Goal: Information Seeking & Learning: Learn about a topic

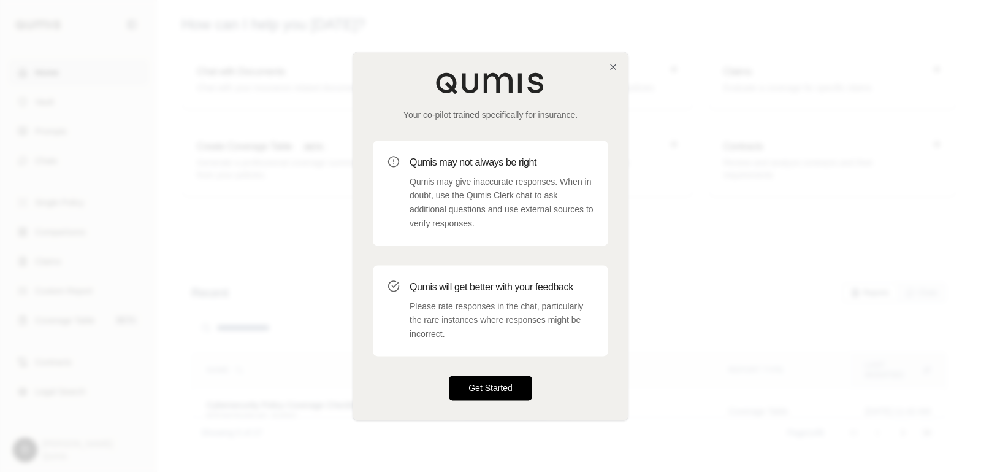
click at [501, 396] on button "Get Started" at bounding box center [490, 387] width 83 height 25
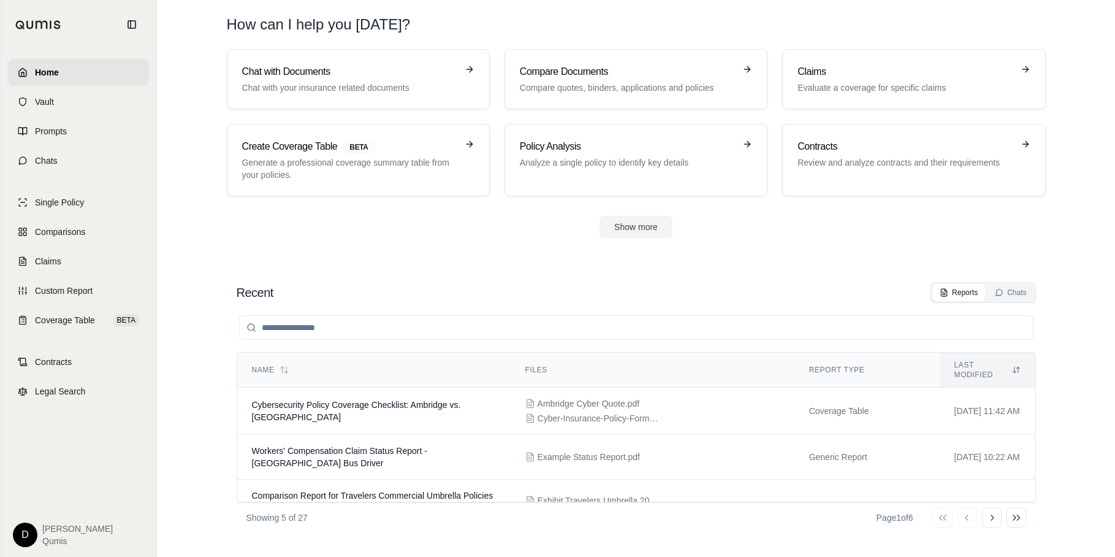
click at [798, 269] on section "Recent Reports Chats Name Files Report Type Last modified Cybersecurity Policy …" at bounding box center [636, 407] width 949 height 299
click at [454, 264] on section "Recent Reports Chats Name Files Report Type Last modified Cybersecurity Policy …" at bounding box center [636, 407] width 949 height 299
click at [620, 293] on div "Recent Reports Chats" at bounding box center [637, 292] width 800 height 21
click at [533, 282] on div "Recent Reports Chats" at bounding box center [637, 292] width 800 height 21
click at [78, 161] on link "Chats" at bounding box center [78, 160] width 141 height 27
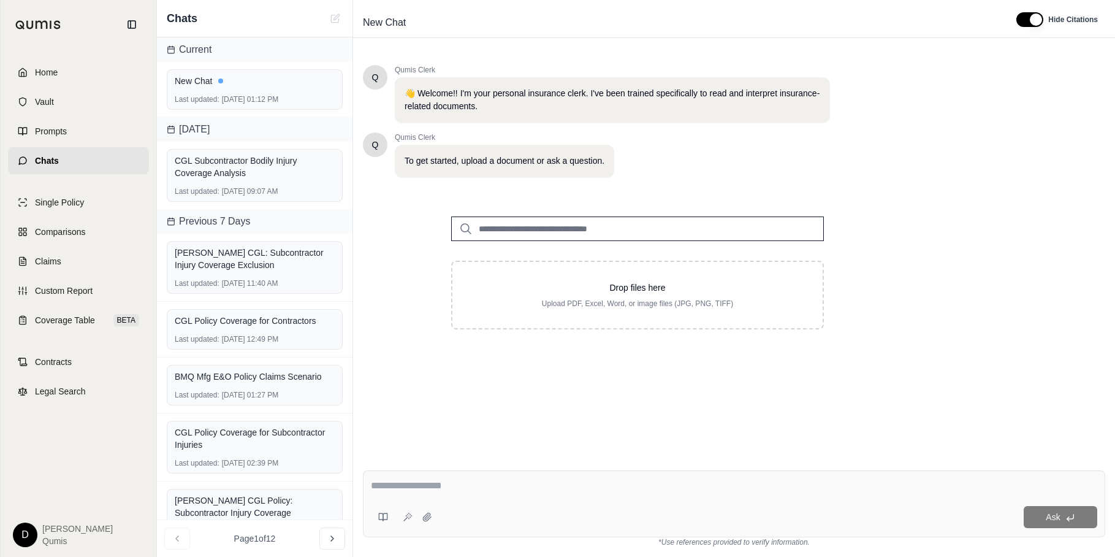
click at [535, 229] on input "search" at bounding box center [637, 228] width 373 height 25
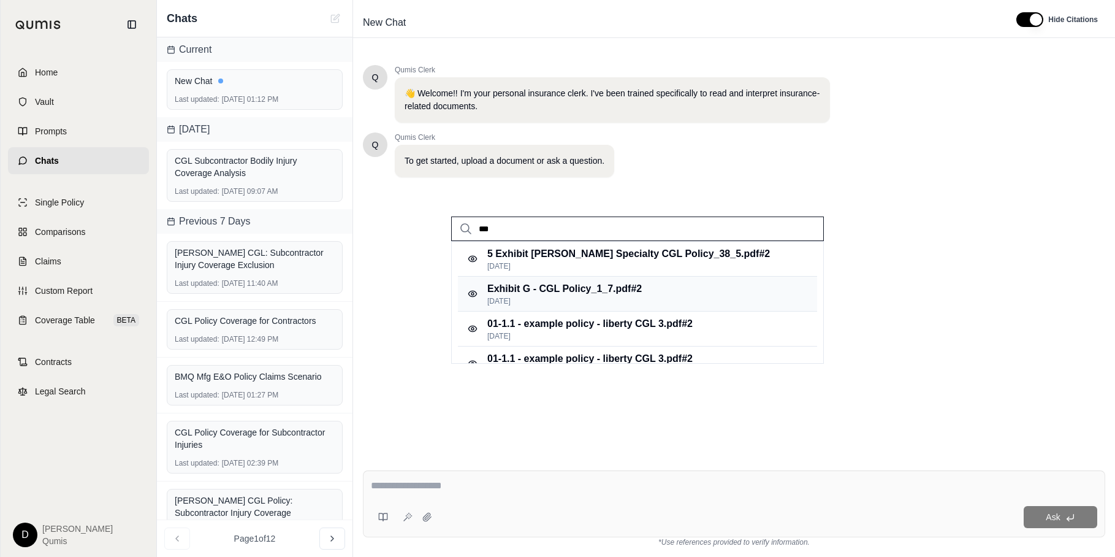
type input "***"
click at [583, 300] on p "[DATE]" at bounding box center [565, 301] width 155 height 10
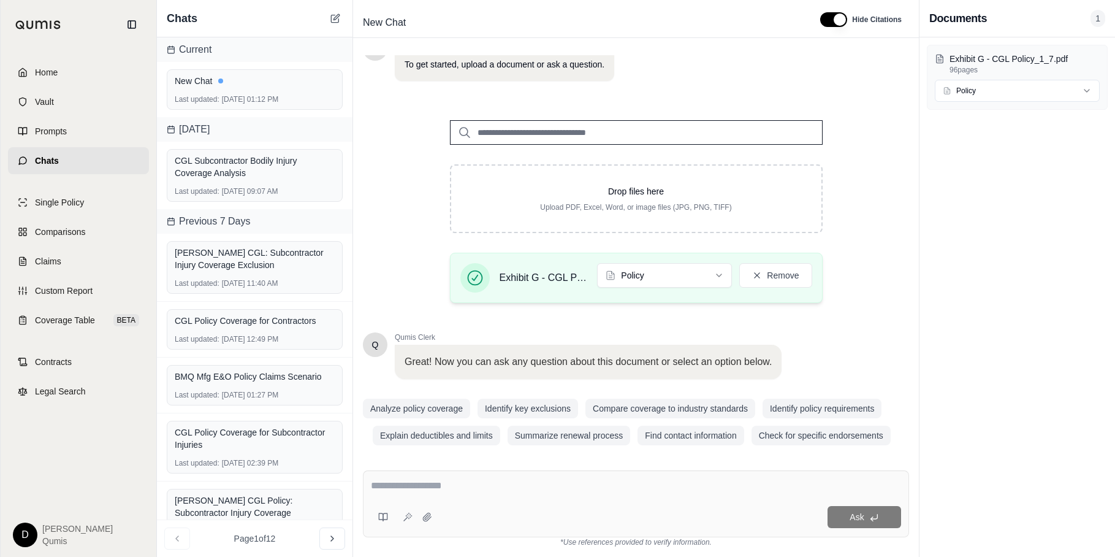
scroll to position [105, 0]
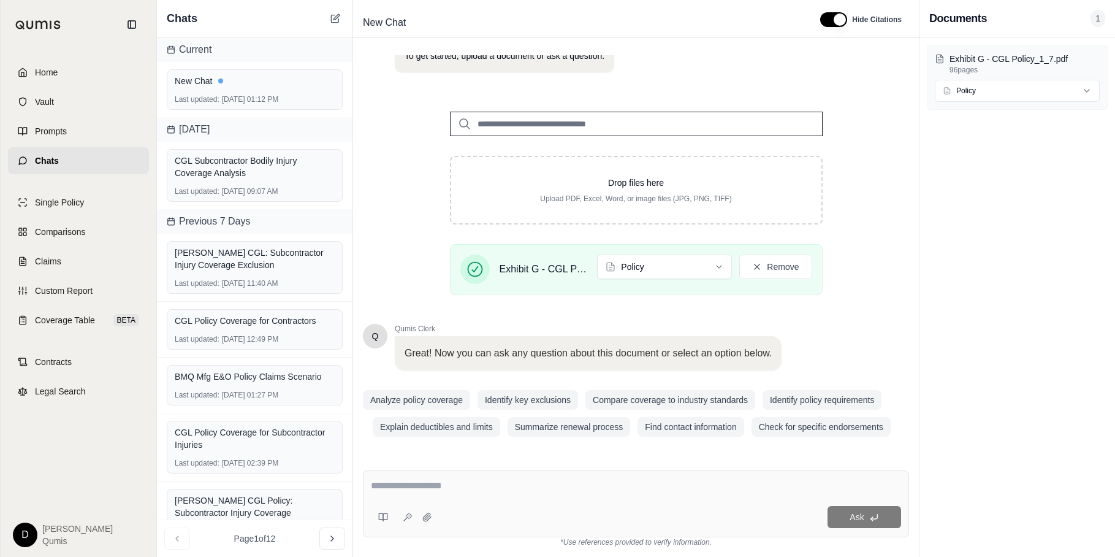
click at [516, 471] on textarea at bounding box center [636, 485] width 530 height 15
type textarea "**********"
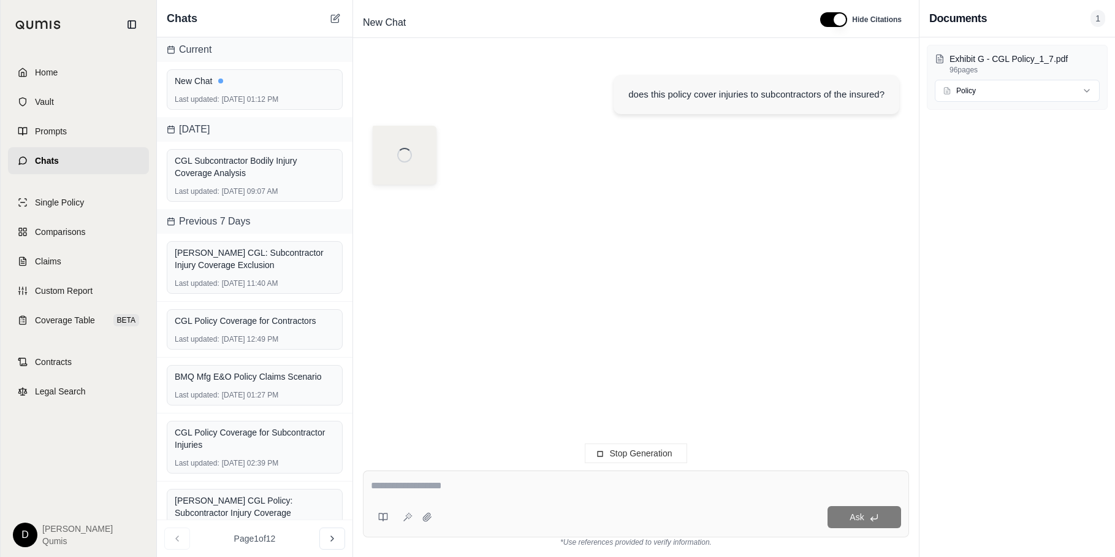
click at [400, 174] on div at bounding box center [405, 155] width 64 height 59
click at [629, 455] on span "Stop Generation" at bounding box center [641, 453] width 63 height 10
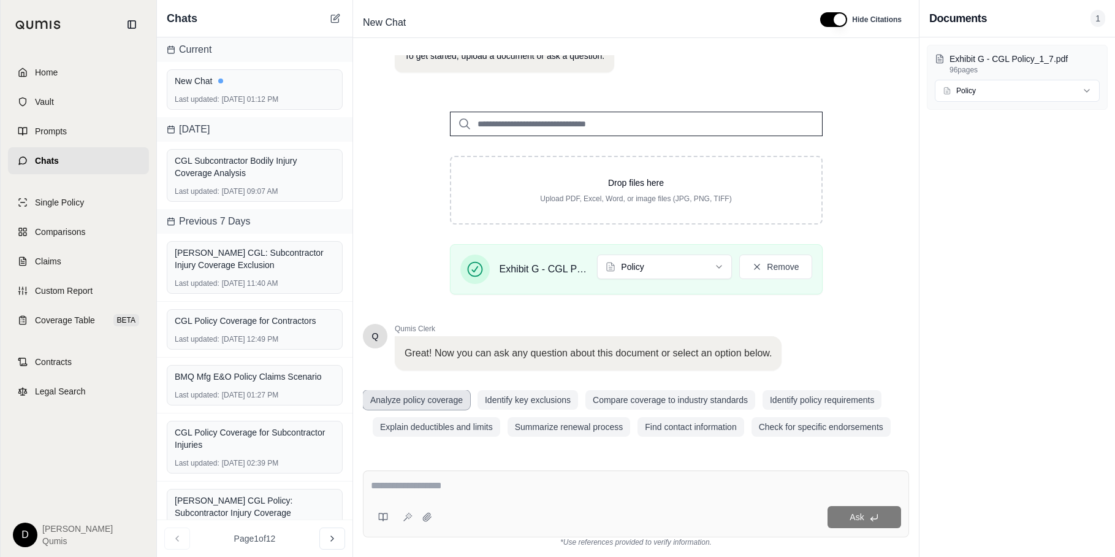
click at [419, 401] on button "Analyze policy coverage" at bounding box center [416, 400] width 107 height 20
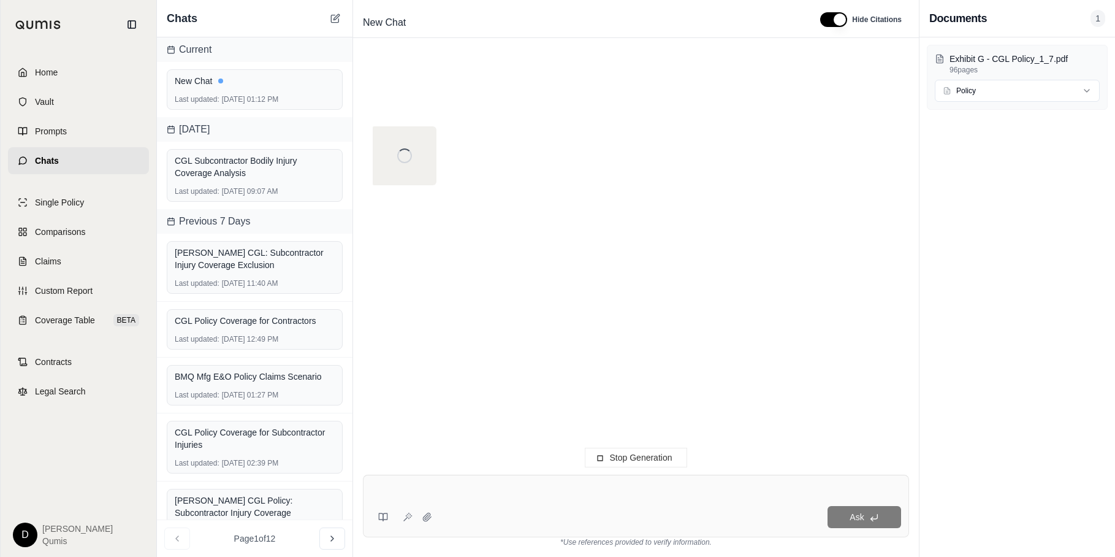
scroll to position [0, 0]
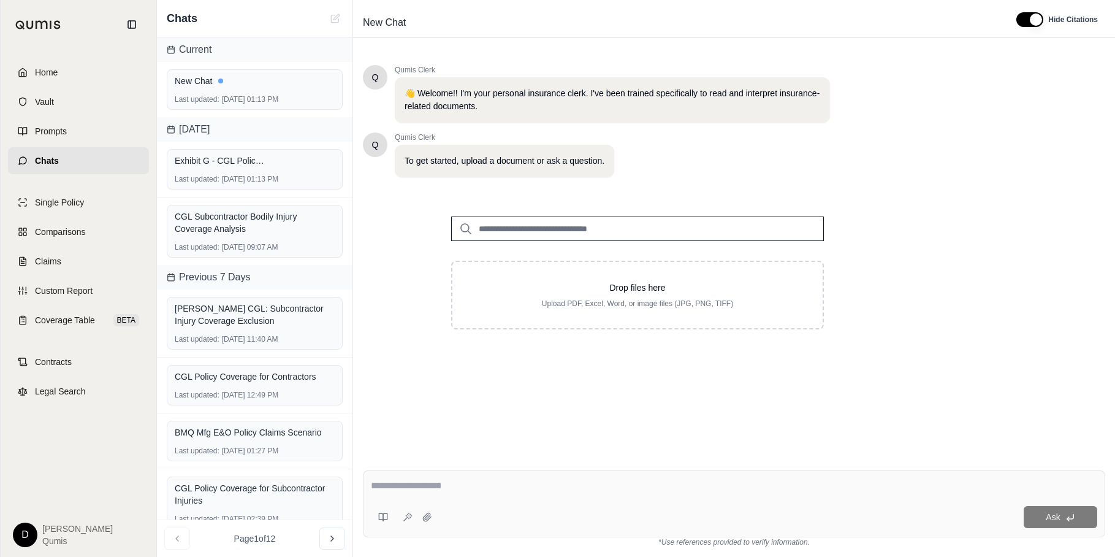
click at [548, 240] on input "search" at bounding box center [637, 228] width 373 height 25
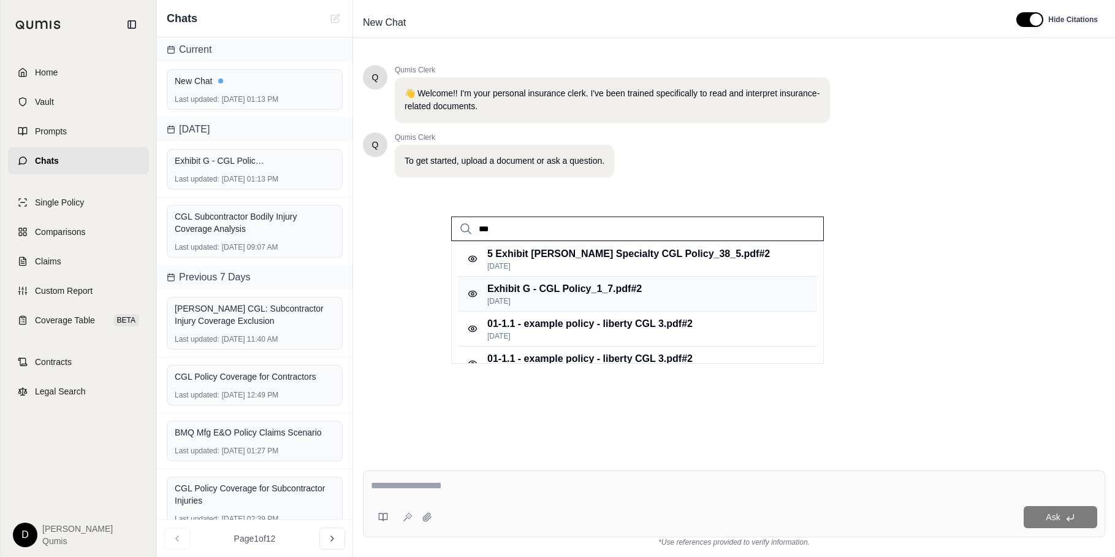
type input "***"
click at [570, 306] on div "Exhibit G - CGL Policy_1_7.pdf #2 [DATE]" at bounding box center [637, 294] width 359 height 35
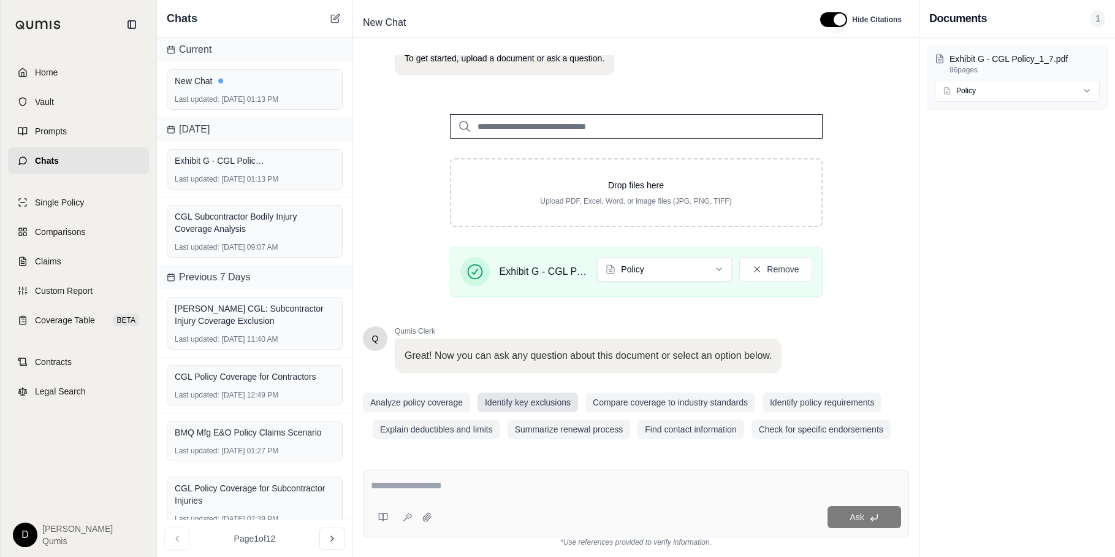
scroll to position [105, 0]
click at [461, 483] on textarea at bounding box center [636, 485] width 530 height 15
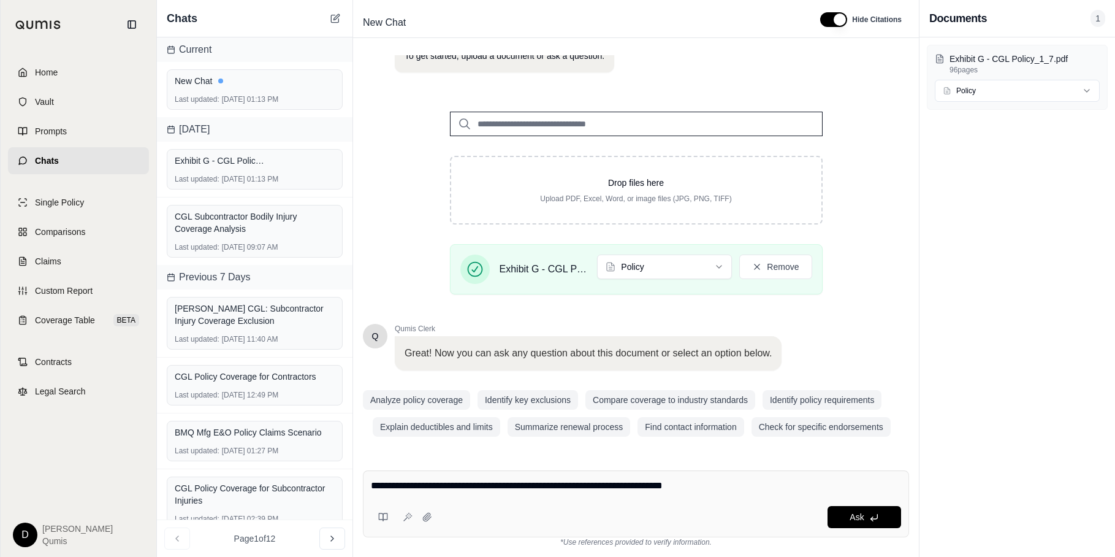
type textarea "**********"
click at [878, 521] on icon at bounding box center [875, 518] width 10 height 10
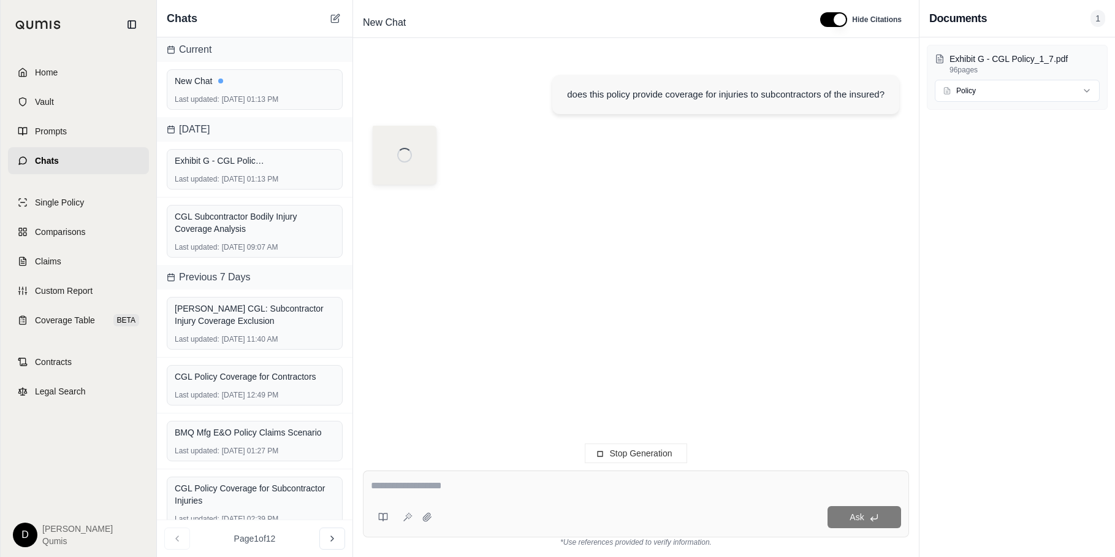
click at [394, 151] on div at bounding box center [405, 155] width 34 height 34
click at [75, 241] on link "Comparisons" at bounding box center [78, 231] width 141 height 27
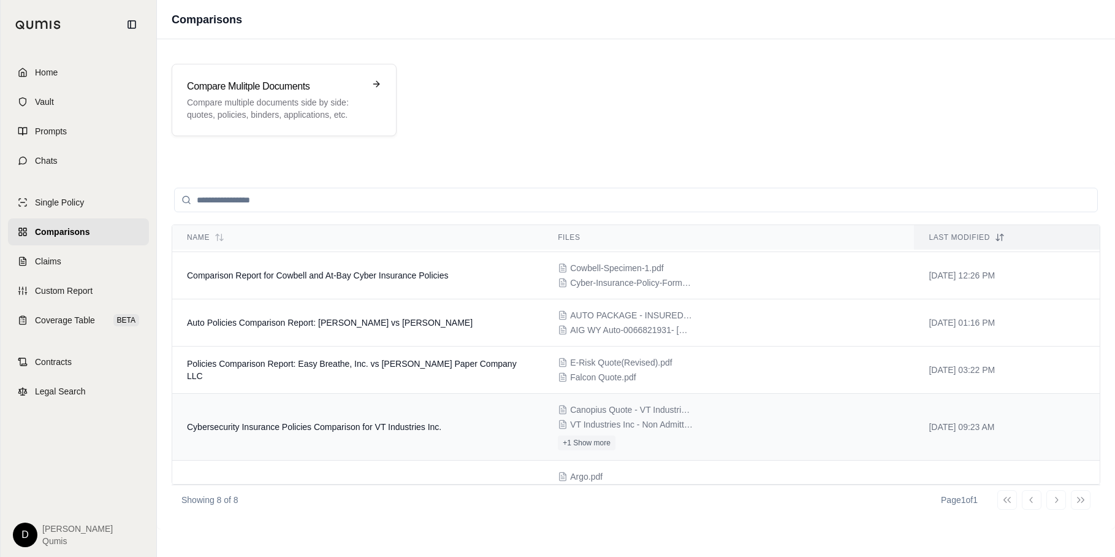
scroll to position [47, 0]
click at [350, 419] on td "Cybersecurity Insurance Policies Comparison for VT Industries Inc." at bounding box center [357, 425] width 371 height 67
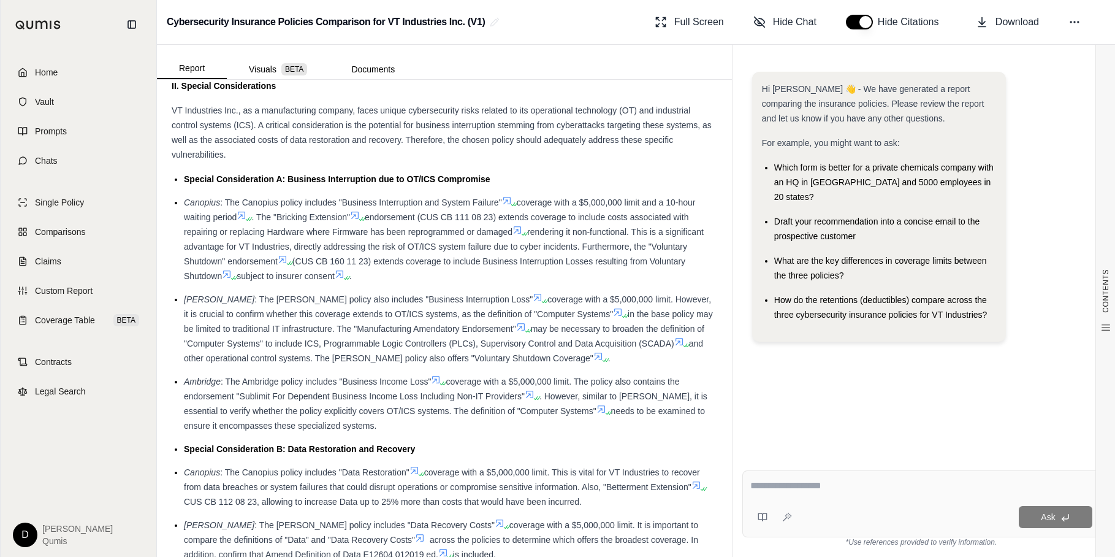
scroll to position [1006, 0]
click at [518, 321] on icon at bounding box center [521, 324] width 7 height 7
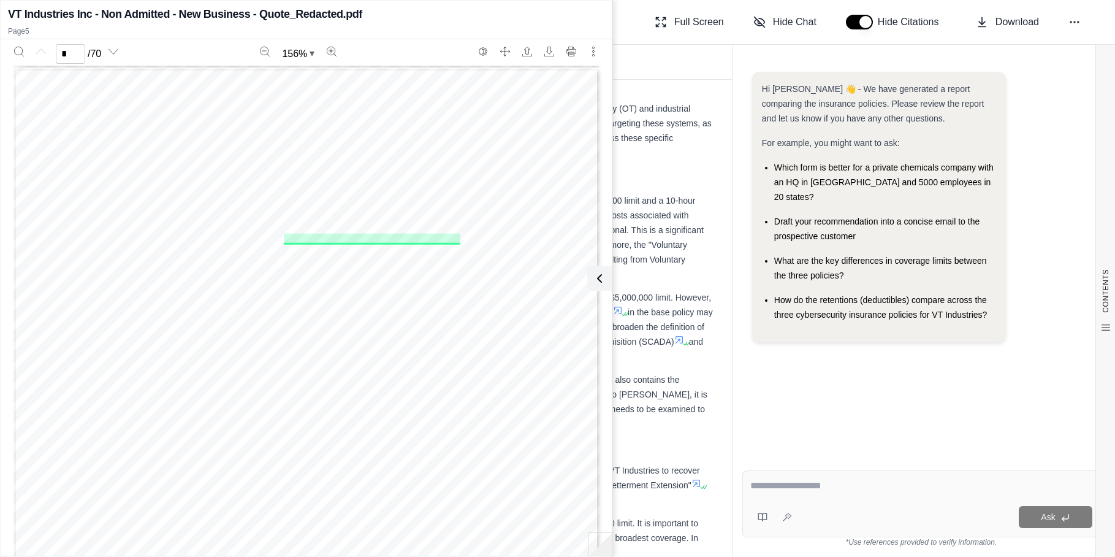
type input "*"
click at [600, 289] on button at bounding box center [597, 278] width 25 height 25
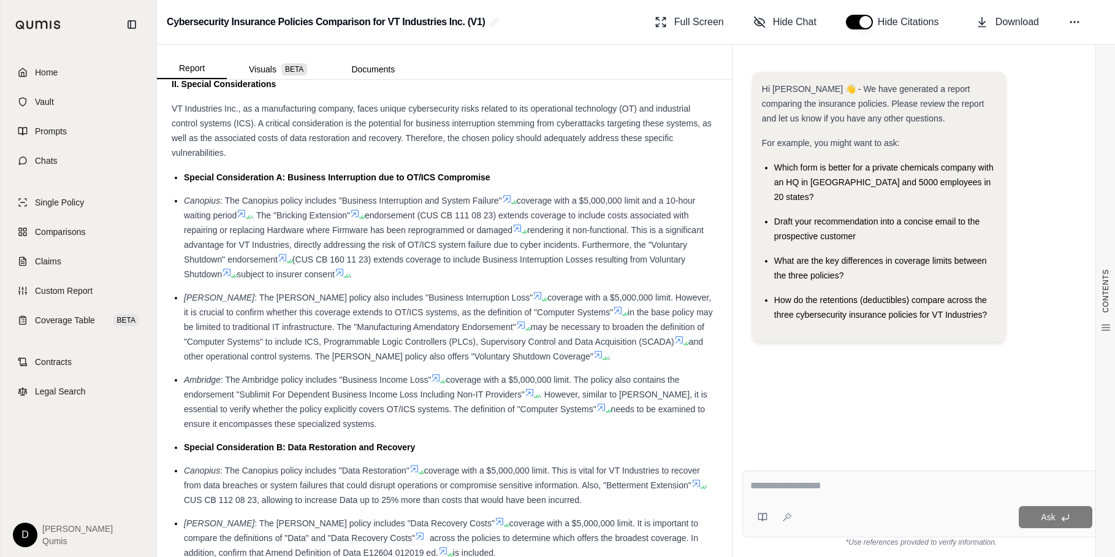
click at [562, 386] on li "Ambridge : The Ambridge policy includes "Business Income Loss" coverage with a …" at bounding box center [450, 401] width 533 height 59
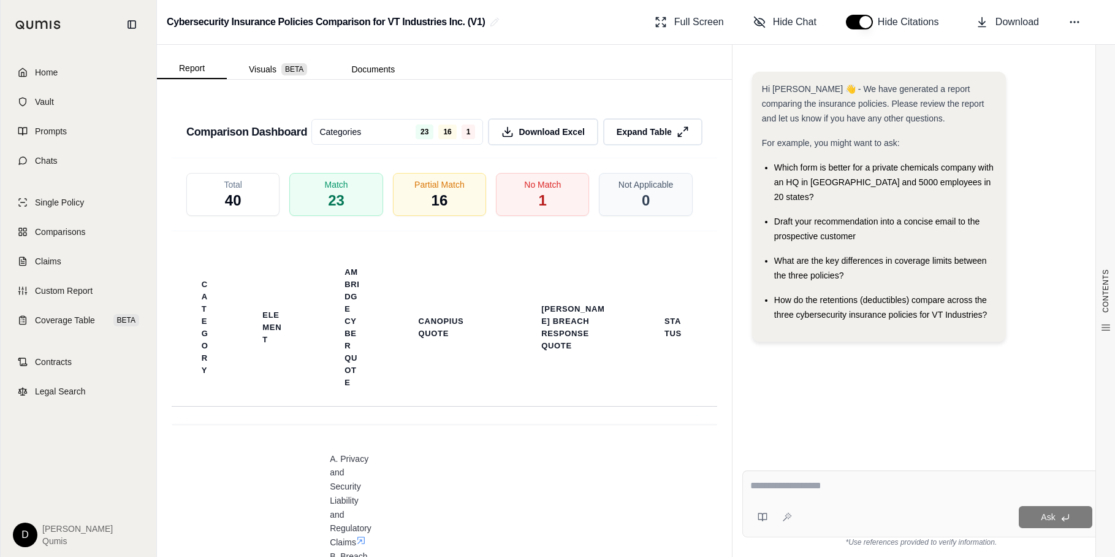
scroll to position [3270, 0]
click at [638, 124] on span "Expand Table" at bounding box center [644, 130] width 58 height 13
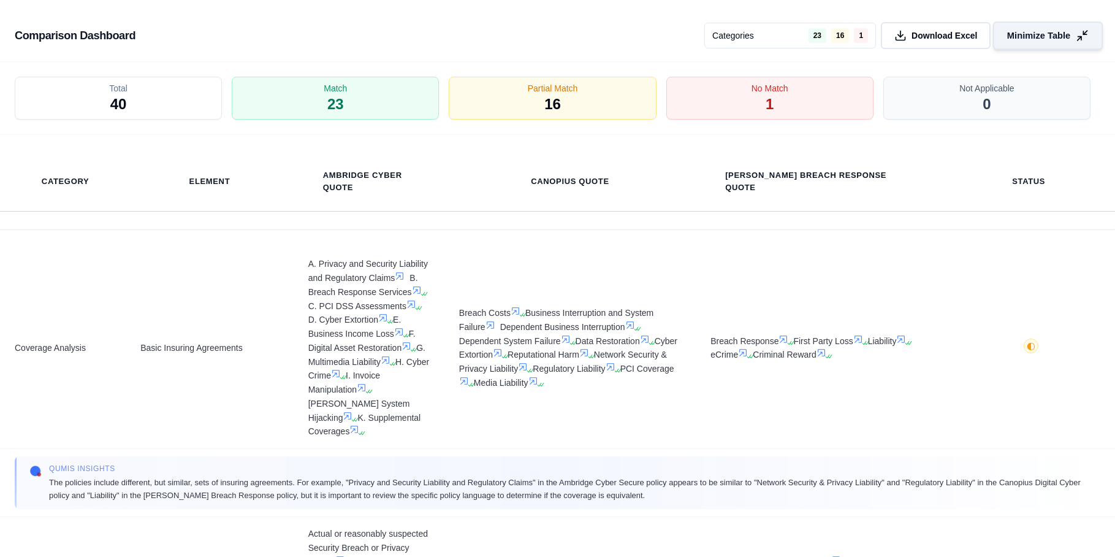
scroll to position [2793, 0]
click at [1036, 34] on span "Minimize Table" at bounding box center [1039, 35] width 63 height 13
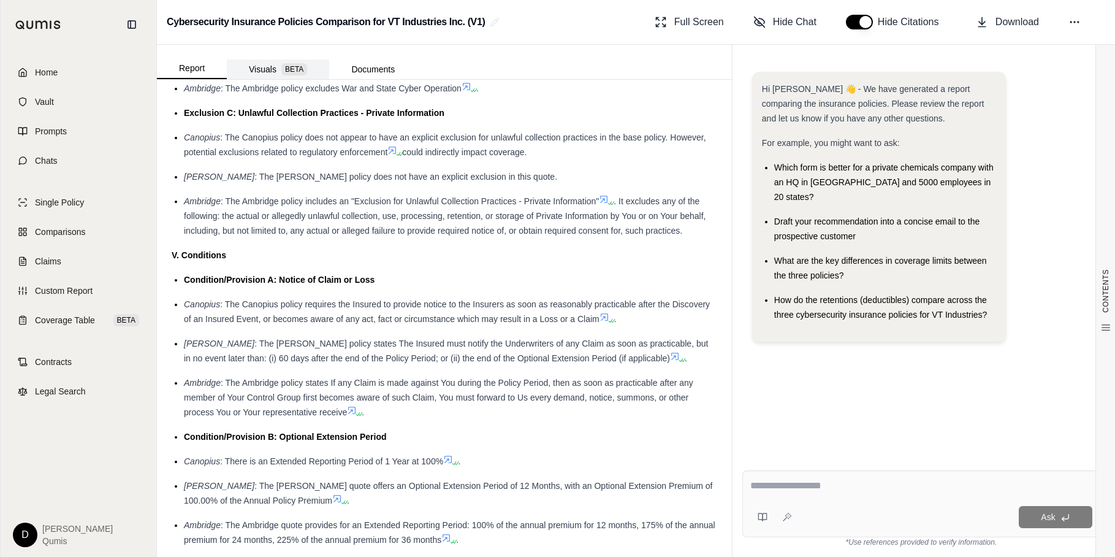
click at [281, 67] on button "Visuals BETA" at bounding box center [278, 69] width 102 height 20
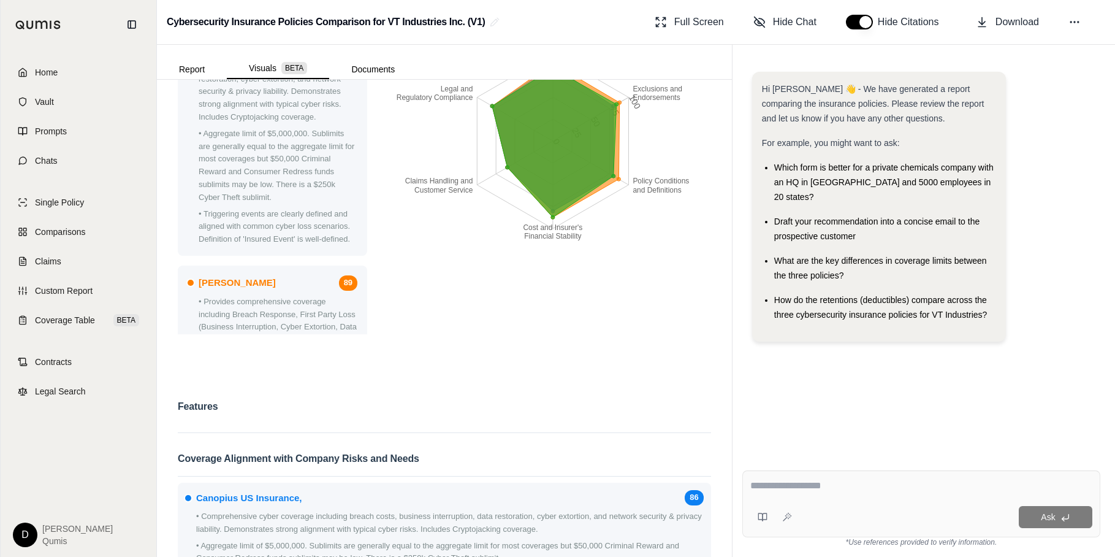
scroll to position [0, 0]
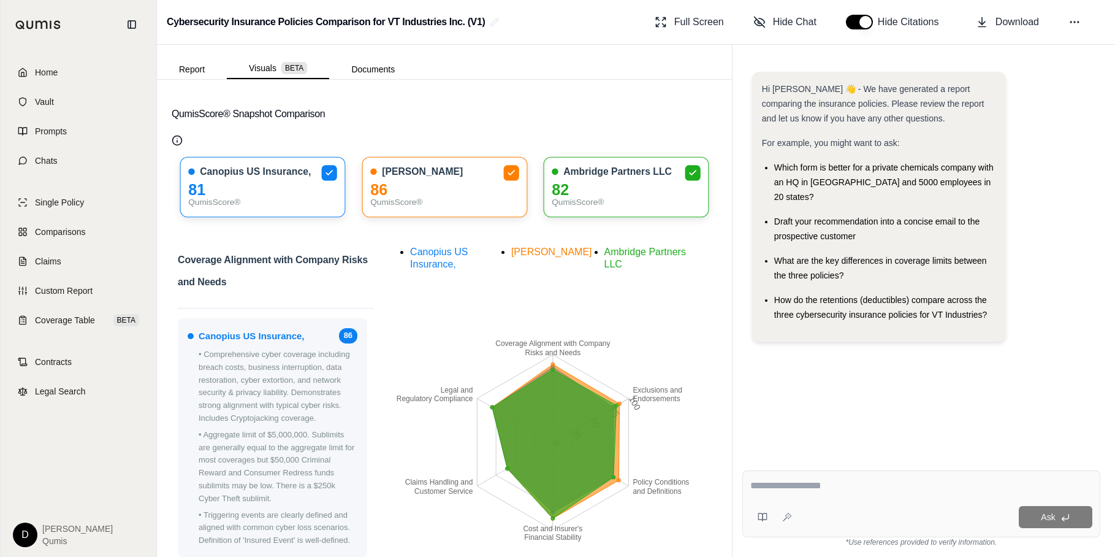
click at [794, 491] on textarea at bounding box center [922, 485] width 342 height 15
click at [197, 64] on button "Report" at bounding box center [192, 69] width 70 height 20
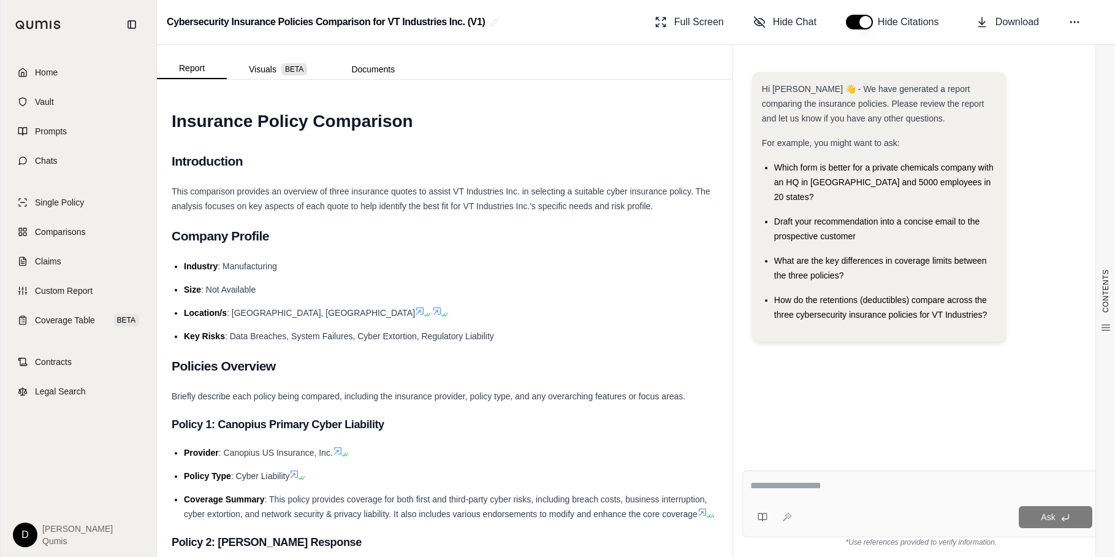
click at [787, 487] on textarea at bounding box center [922, 485] width 342 height 15
type textarea "**********"
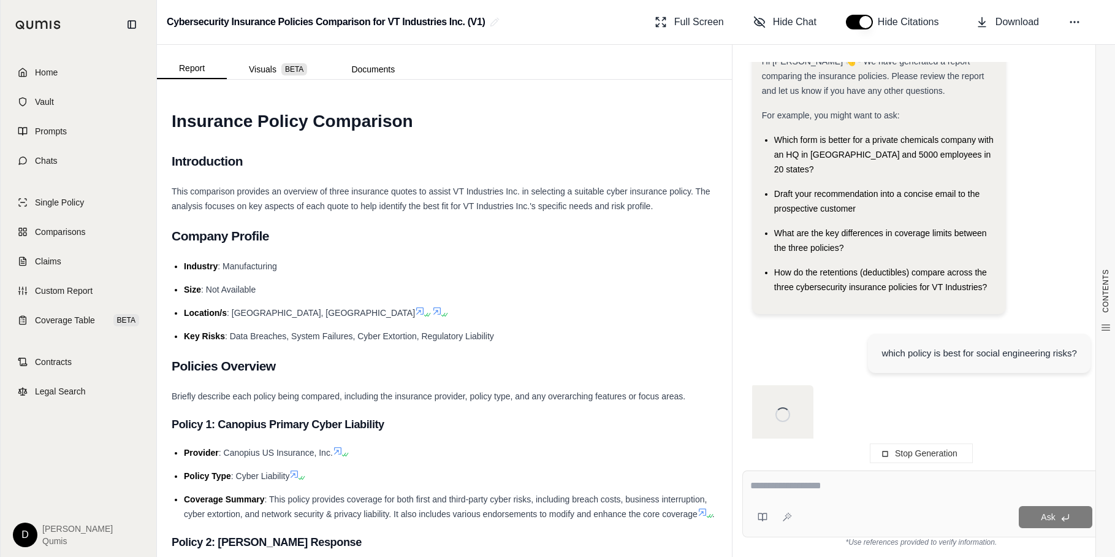
click at [821, 488] on textarea at bounding box center [922, 485] width 342 height 15
click at [510, 232] on h2 "Company Profile" at bounding box center [445, 236] width 546 height 26
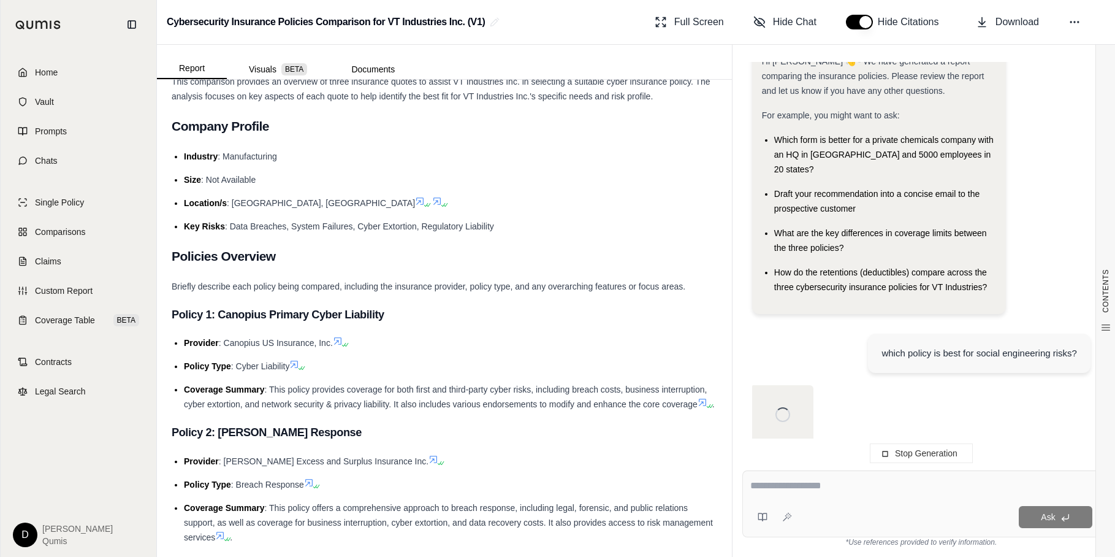
scroll to position [0, 0]
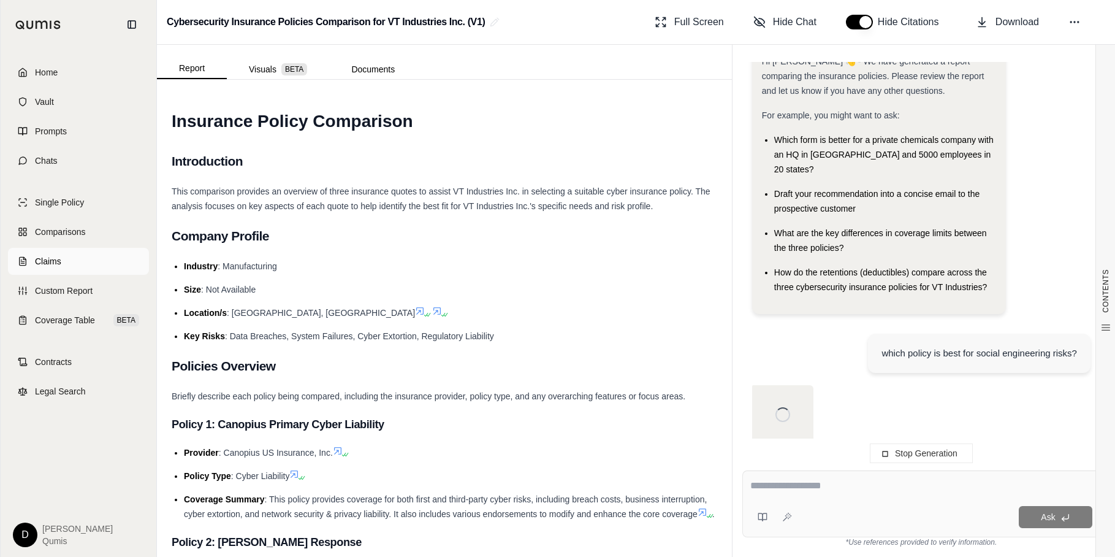
click at [104, 267] on link "Claims" at bounding box center [78, 261] width 141 height 27
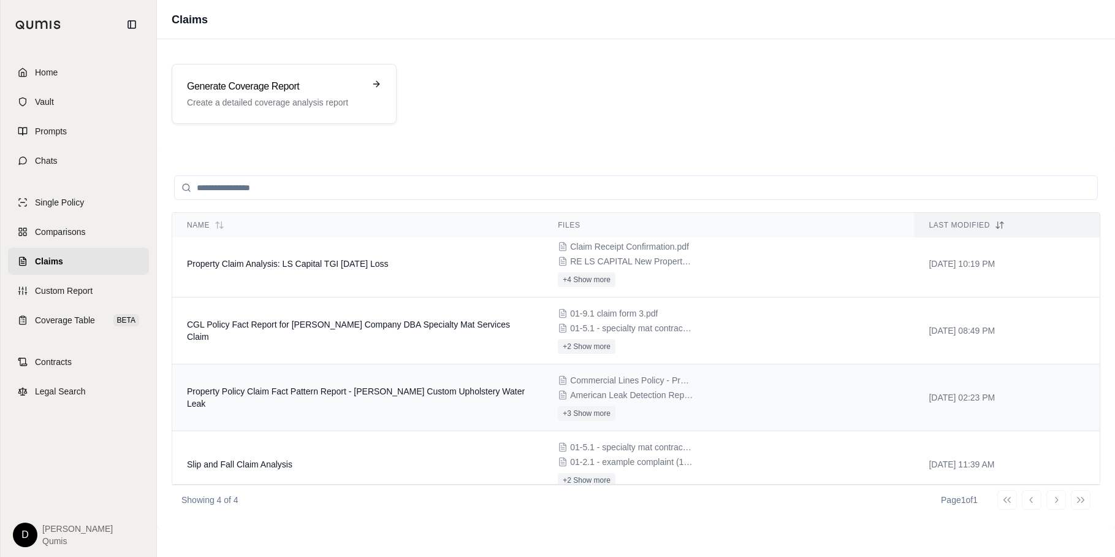
scroll to position [21, 0]
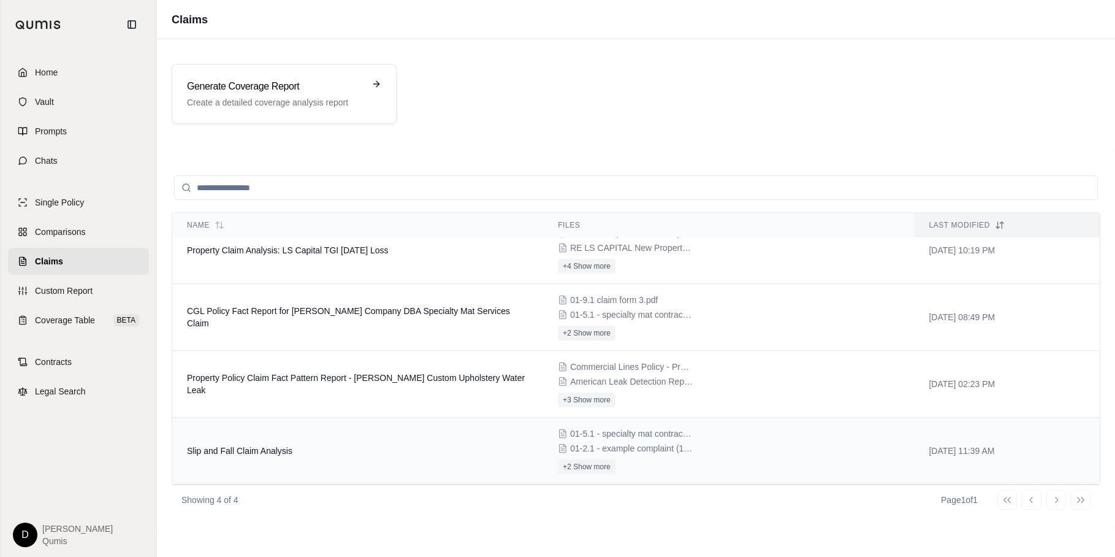
click at [416, 448] on td "Slip and Fall Claim Analysis" at bounding box center [357, 451] width 371 height 67
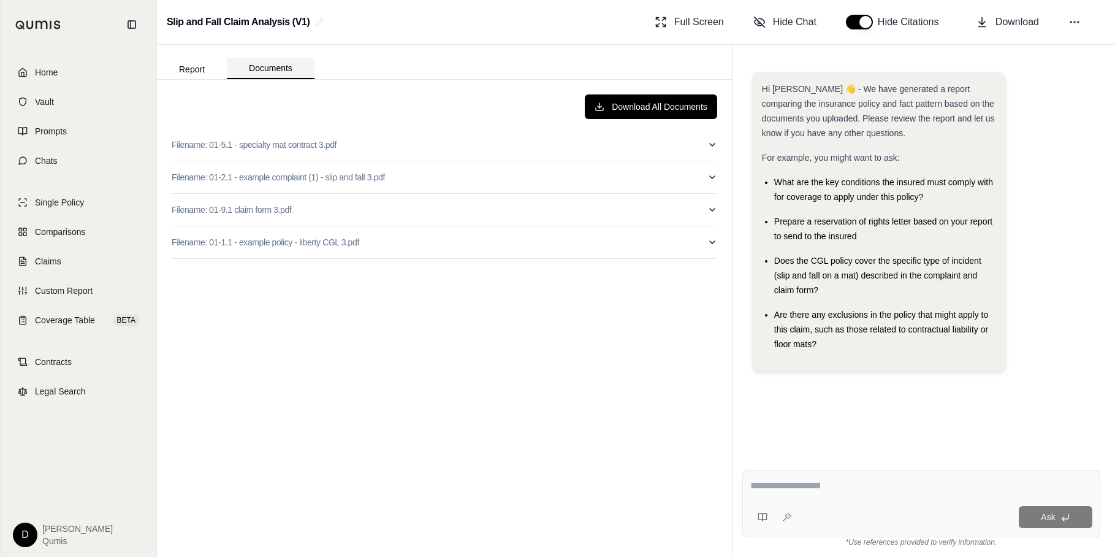
click at [278, 63] on button "Documents" at bounding box center [271, 68] width 88 height 21
click at [434, 245] on button "Filename: 01-1.1 - example policy - liberty CGL 3.pdf" at bounding box center [445, 242] width 546 height 32
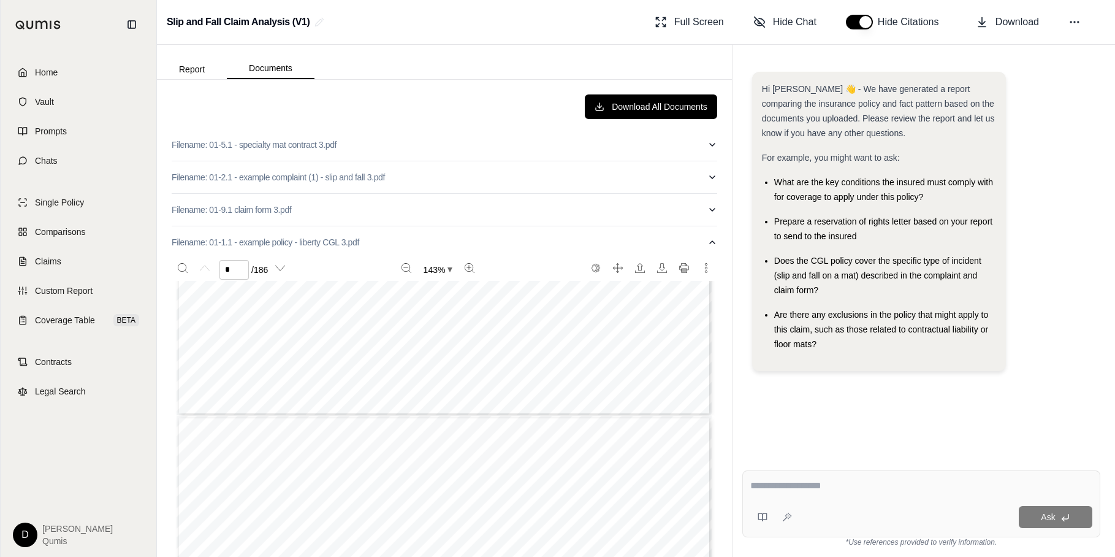
type input "*"
click at [408, 237] on button "Filename: 01-1.1 - example policy - liberty CGL 3.pdf" at bounding box center [445, 242] width 546 height 32
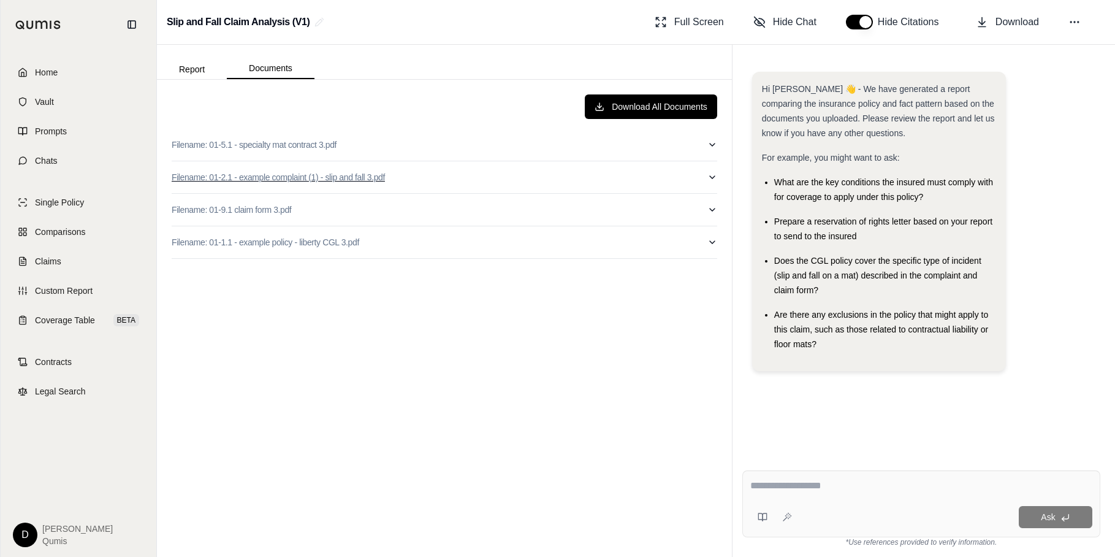
click at [427, 177] on button "Filename: 01-2.1 - example complaint (1) - slip and fall 3.pdf" at bounding box center [445, 177] width 546 height 32
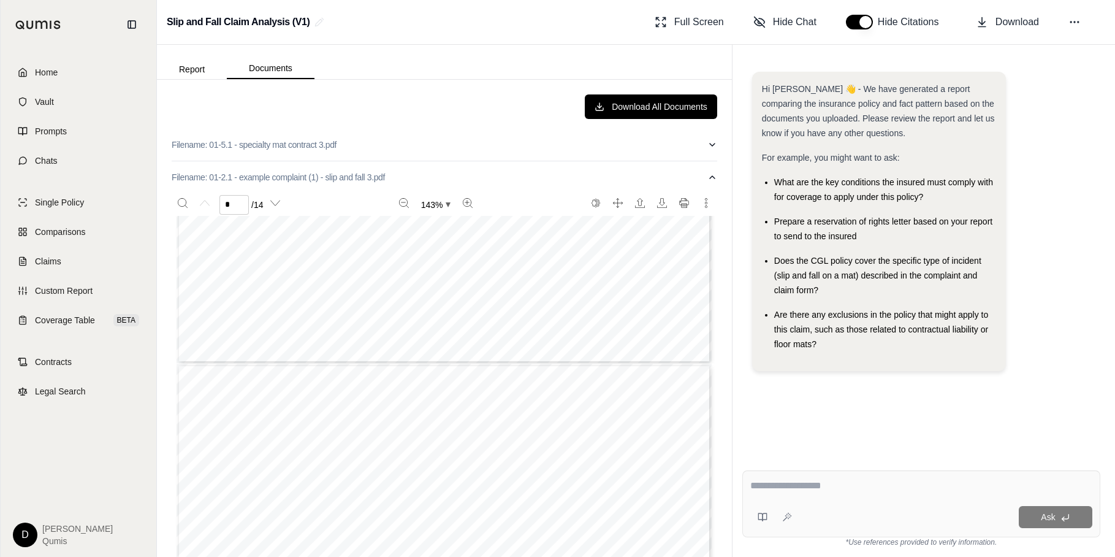
type input "*"
click at [453, 184] on button "Filename: 01-2.1 - example complaint (1) - slip and fall 3.pdf" at bounding box center [445, 177] width 546 height 32
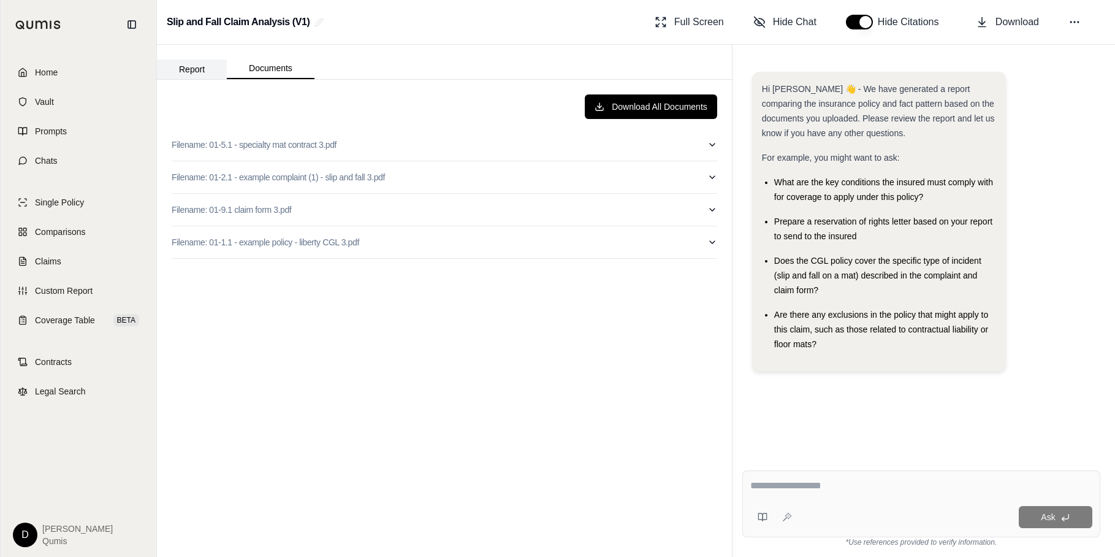
click at [195, 64] on button "Report" at bounding box center [192, 69] width 70 height 20
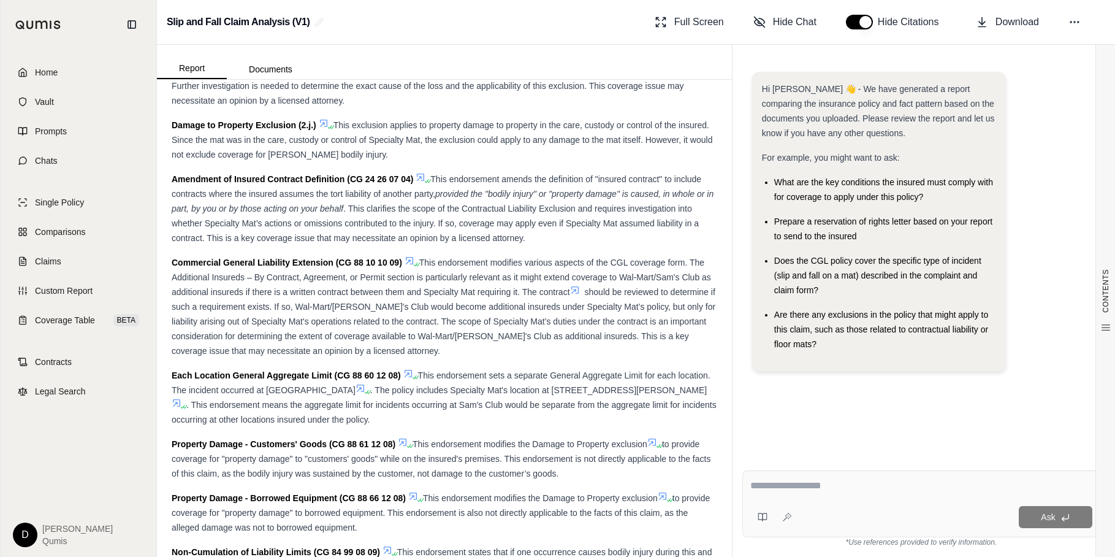
scroll to position [1356, 0]
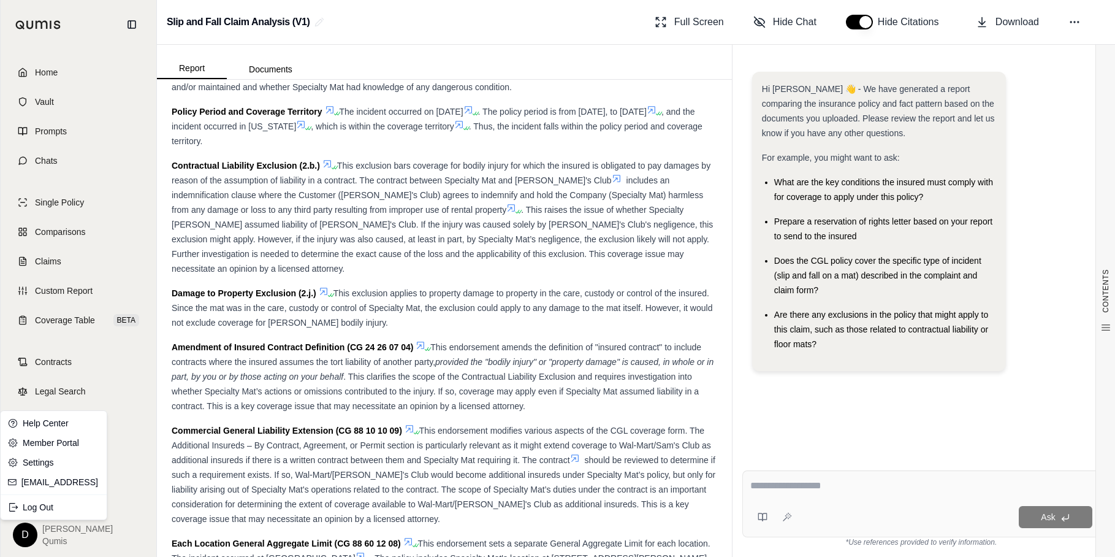
click at [28, 533] on html "Home Vault Prompts Chats Single Policy Comparisons Claims Custom Report Coverag…" at bounding box center [557, 278] width 1115 height 557
click at [32, 461] on link "Settings" at bounding box center [53, 463] width 101 height 20
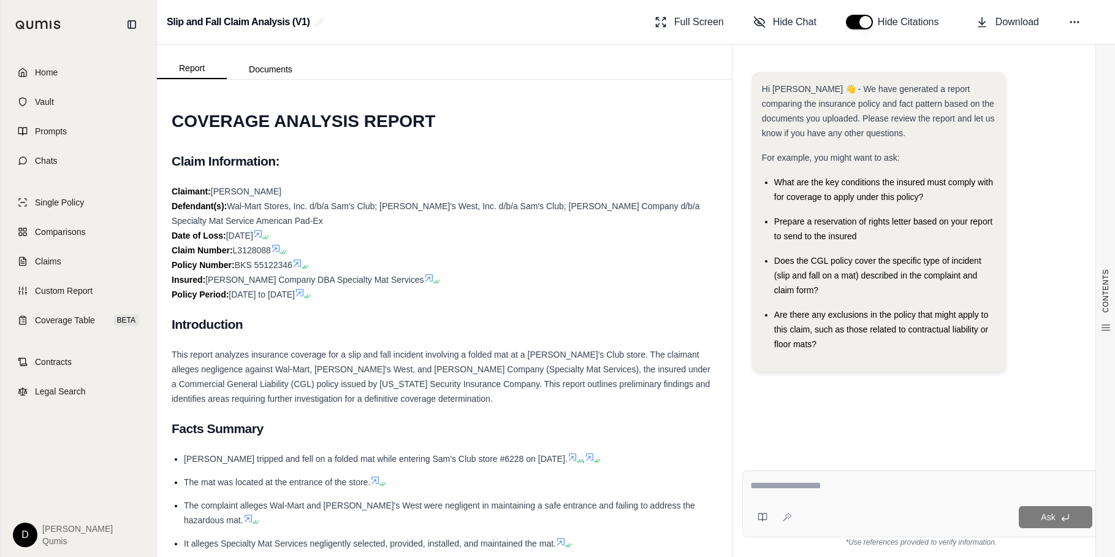
click at [383, 373] on span "This report analyzes insurance coverage for a slip and fall incident involving …" at bounding box center [441, 377] width 539 height 54
click at [364, 331] on h2 "Introduction" at bounding box center [445, 325] width 546 height 26
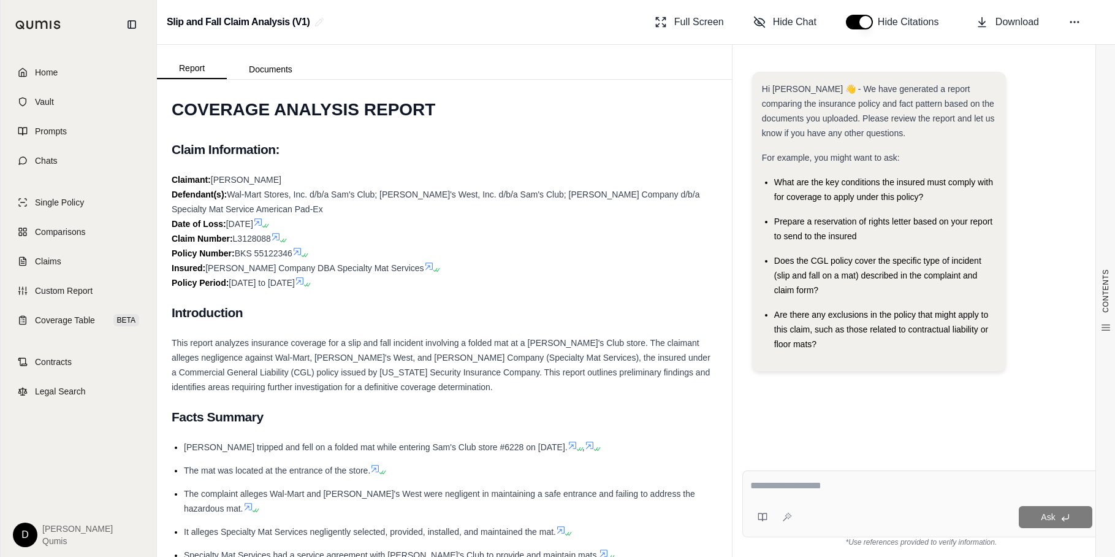
click at [353, 351] on div "This report analyzes insurance coverage for a slip and fall incident involving …" at bounding box center [445, 364] width 546 height 59
click at [64, 165] on link "Chats" at bounding box center [78, 160] width 141 height 27
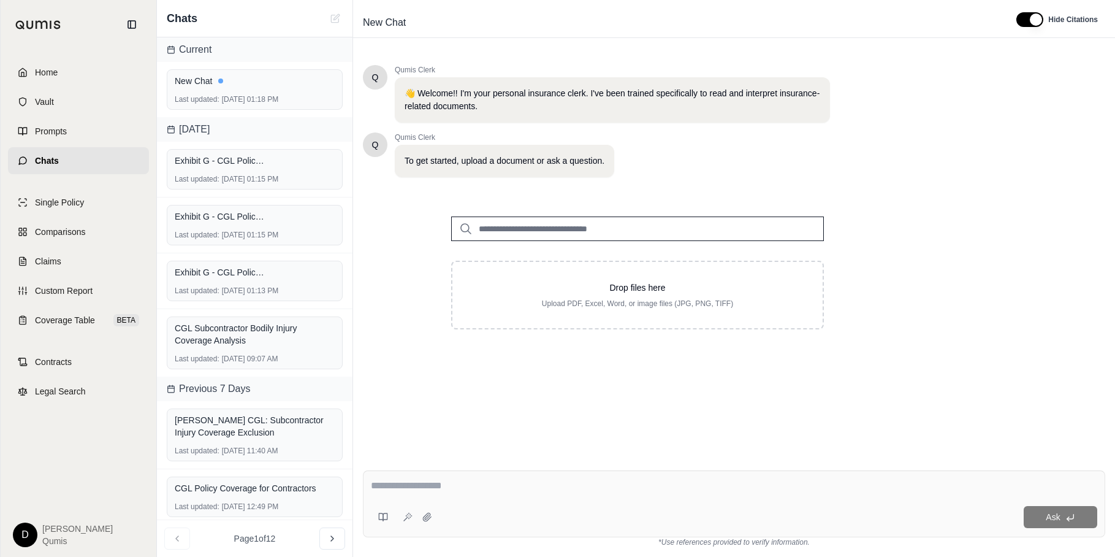
click at [410, 482] on textarea at bounding box center [734, 485] width 727 height 15
type textarea "**********"
click at [442, 487] on textarea "**********" at bounding box center [734, 485] width 727 height 15
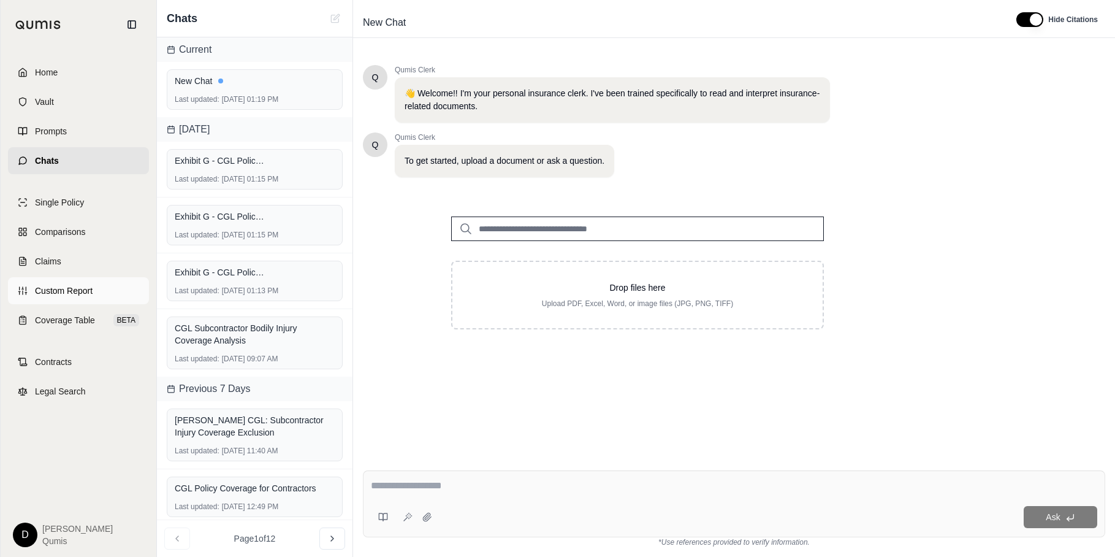
click at [93, 279] on link "Custom Report" at bounding box center [78, 290] width 141 height 27
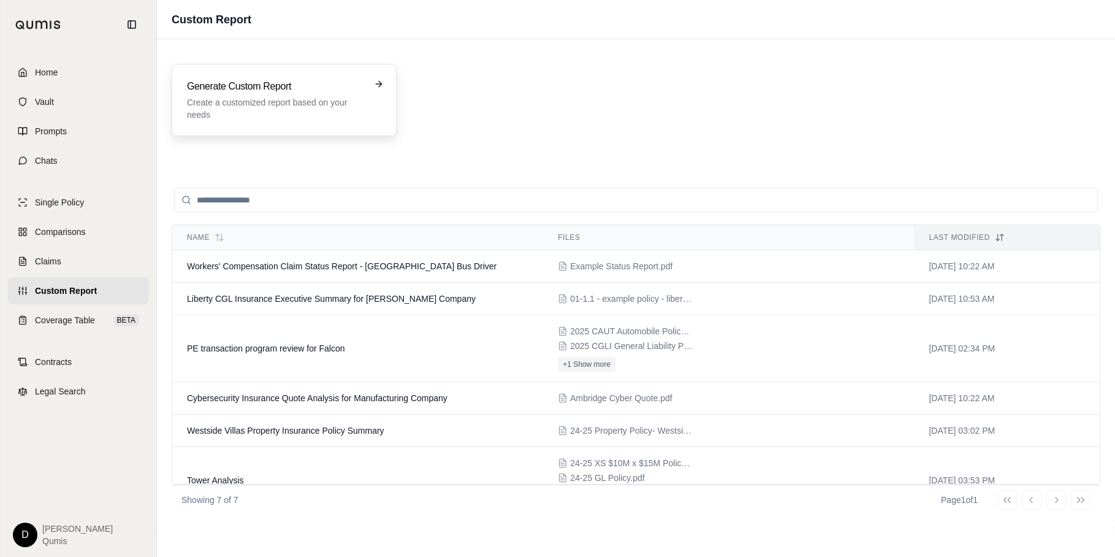
click at [273, 99] on p "Create a customized report based on your needs" at bounding box center [275, 108] width 177 height 25
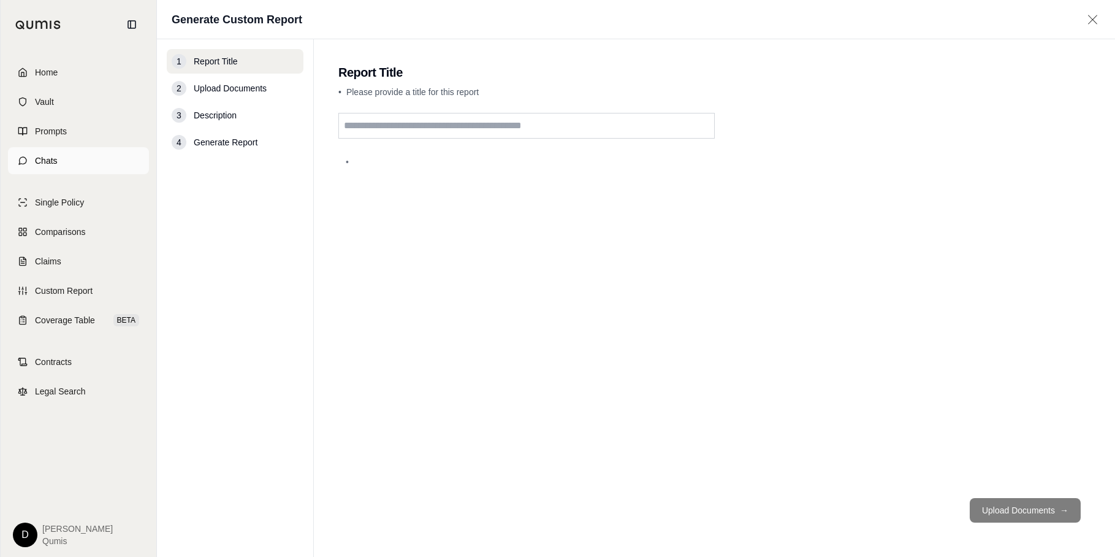
click at [77, 158] on link "Chats" at bounding box center [78, 160] width 141 height 27
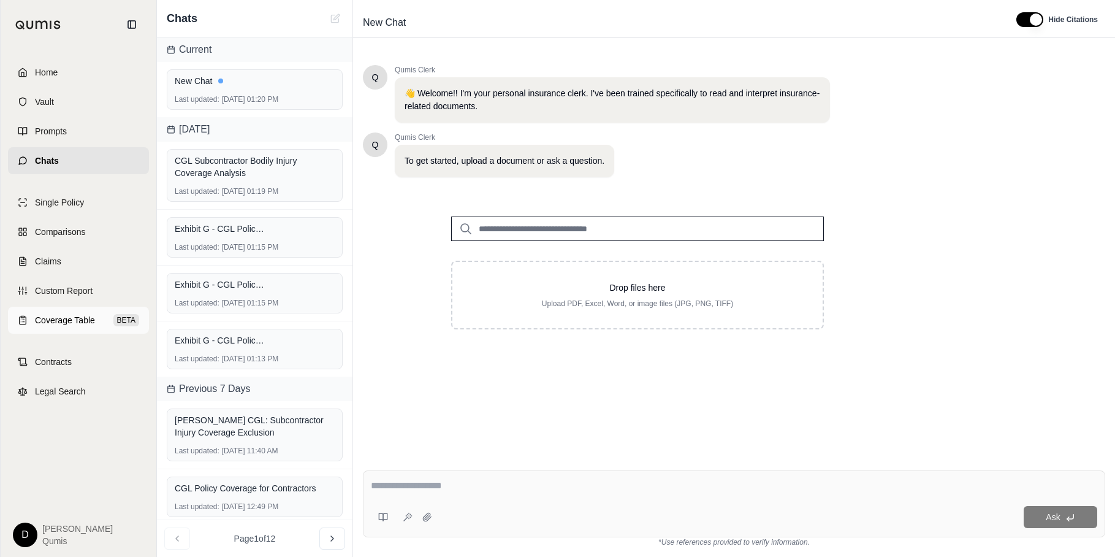
click at [103, 318] on link "Coverage Table BETA" at bounding box center [78, 320] width 141 height 27
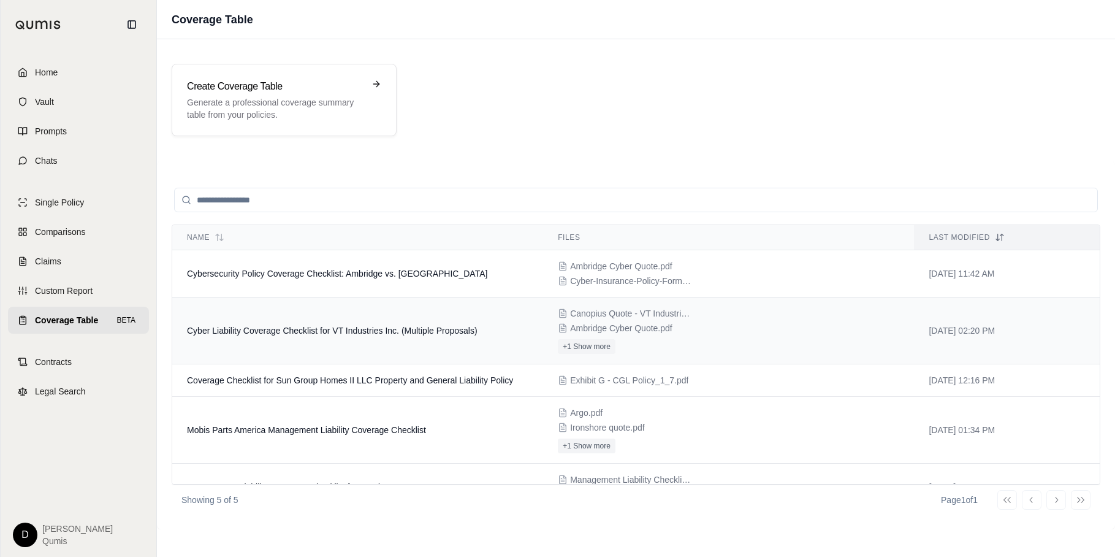
click at [380, 337] on td "Cyber Liability Coverage Checklist for VT Industries Inc. (Multiple Proposals)" at bounding box center [357, 330] width 371 height 67
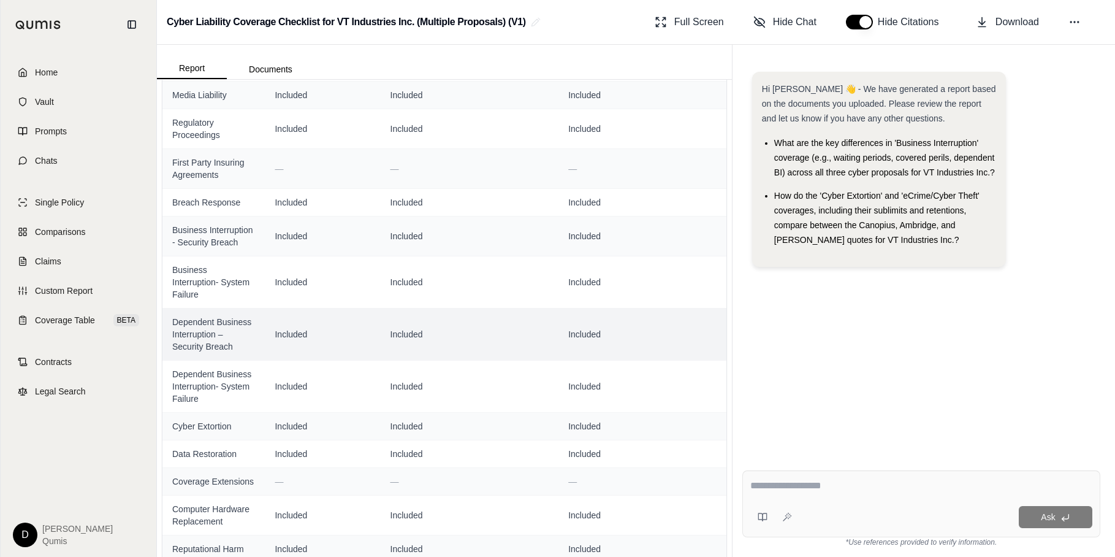
scroll to position [599, 0]
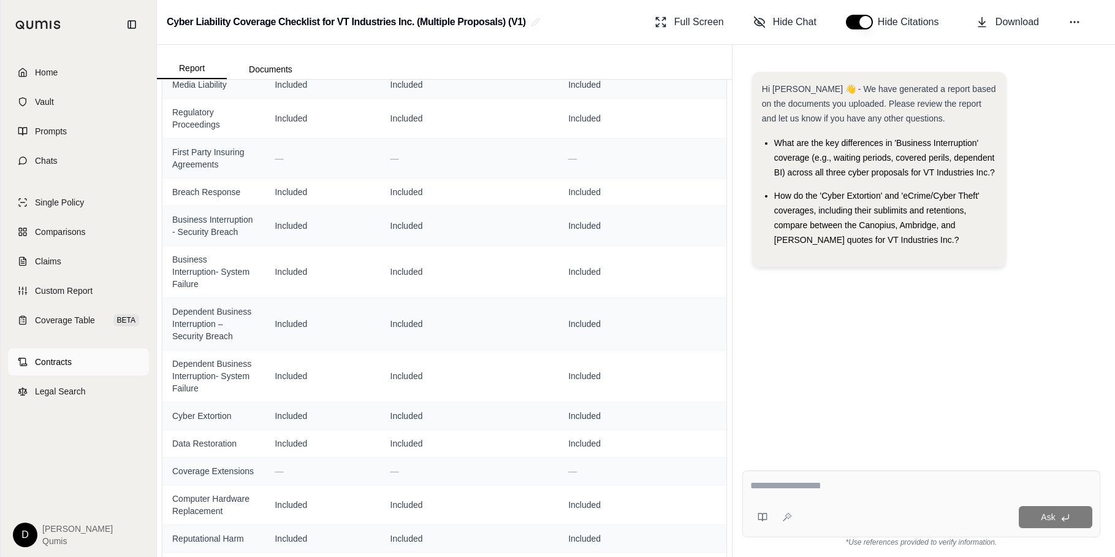
click at [85, 361] on link "Contracts" at bounding box center [78, 361] width 141 height 27
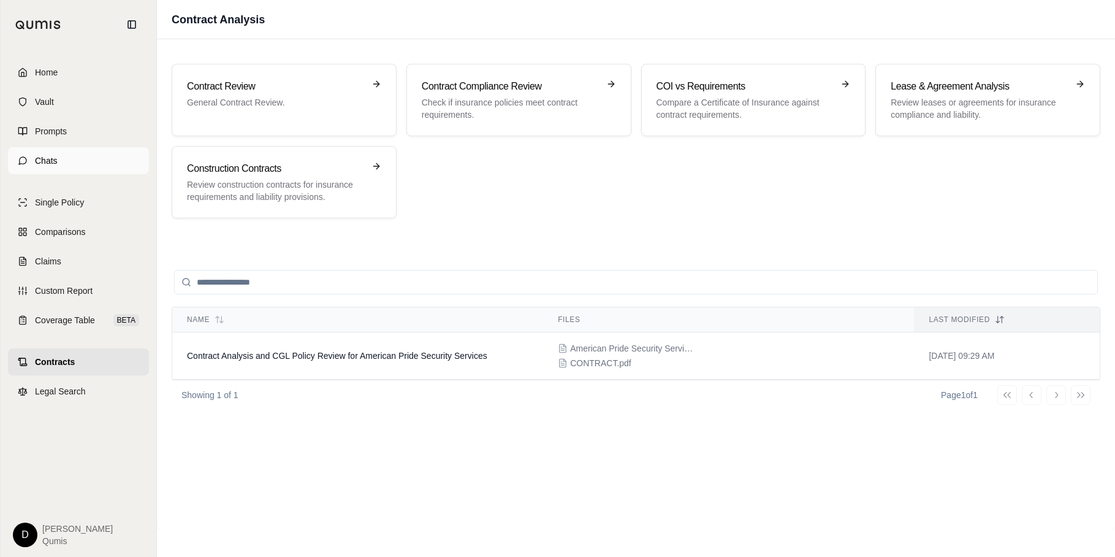
click at [86, 155] on link "Chats" at bounding box center [78, 160] width 141 height 27
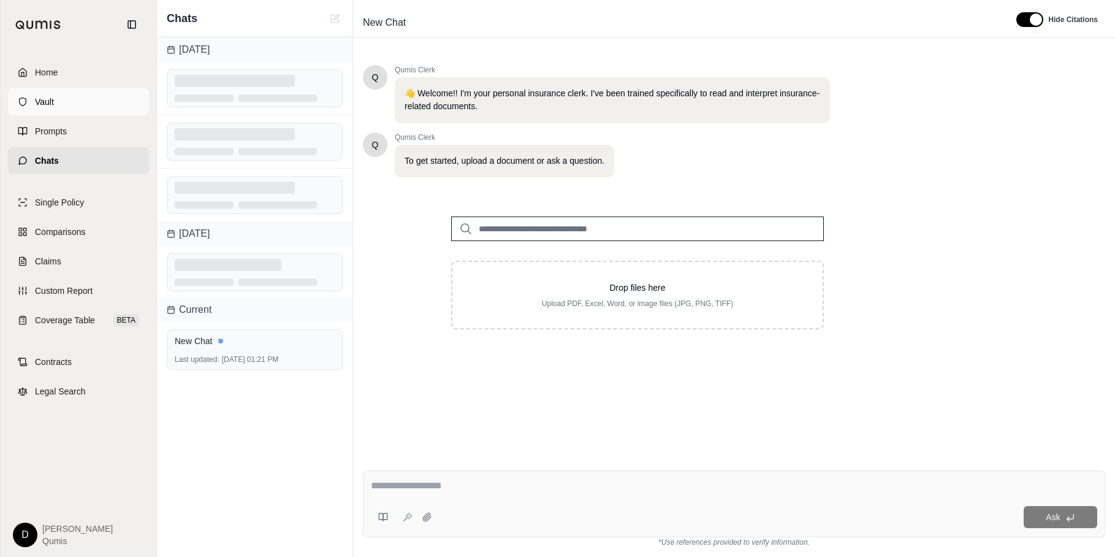
click at [64, 112] on link "Vault" at bounding box center [78, 101] width 141 height 27
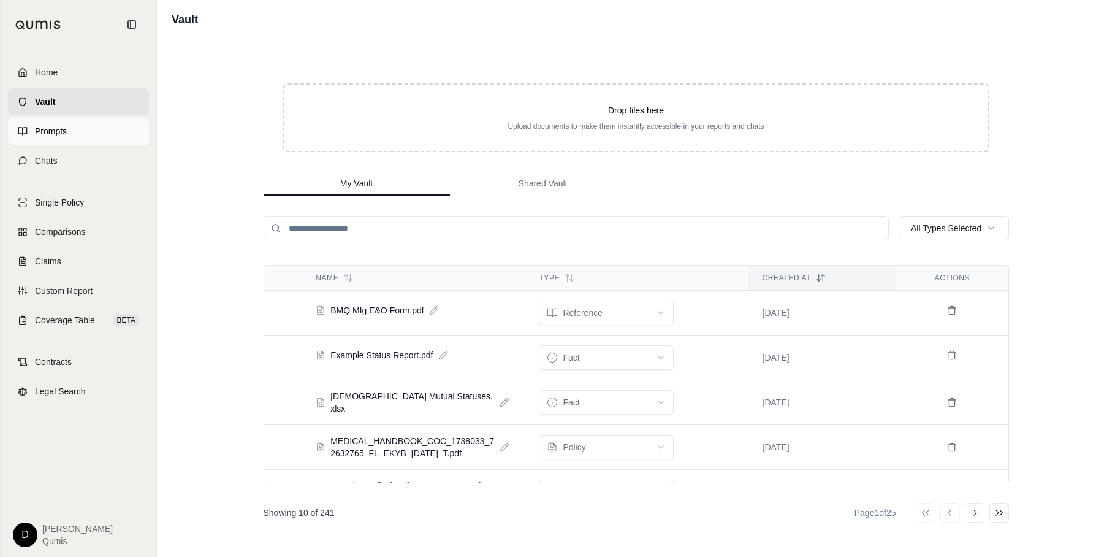
click at [95, 139] on link "Prompts" at bounding box center [78, 131] width 141 height 27
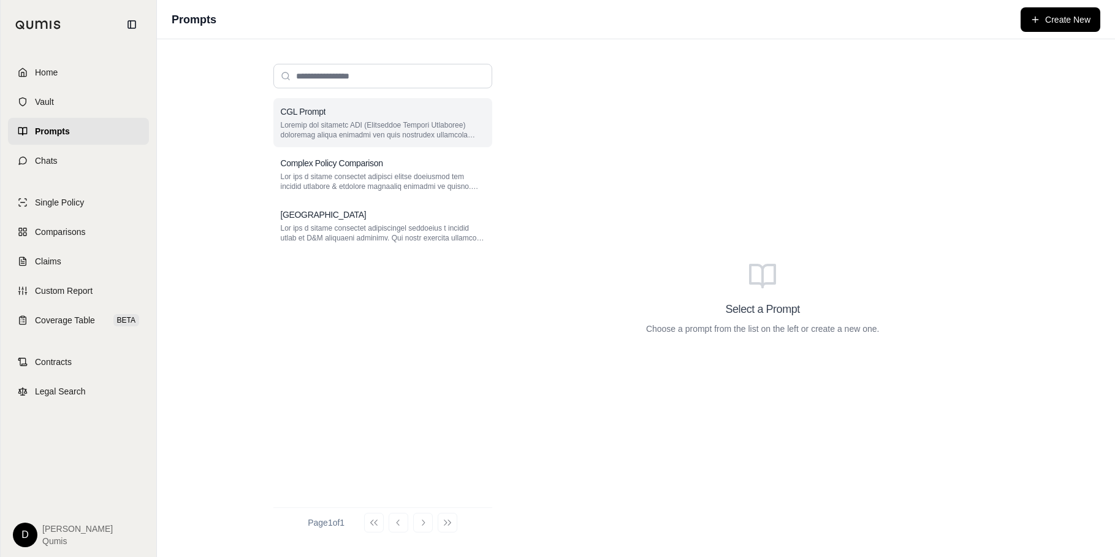
click at [348, 124] on p at bounding box center [383, 130] width 204 height 20
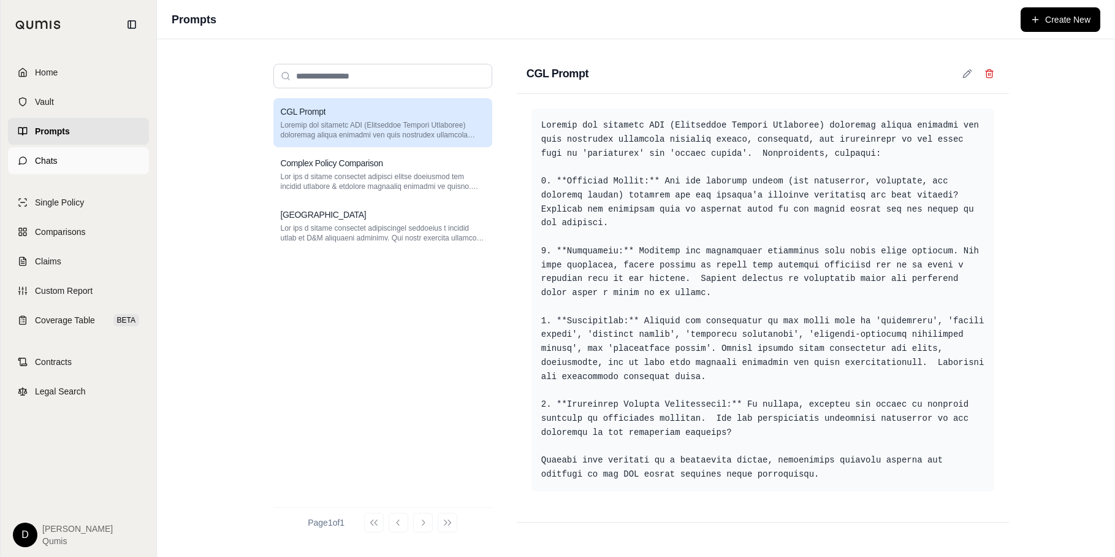
click at [83, 156] on link "Chats" at bounding box center [78, 160] width 141 height 27
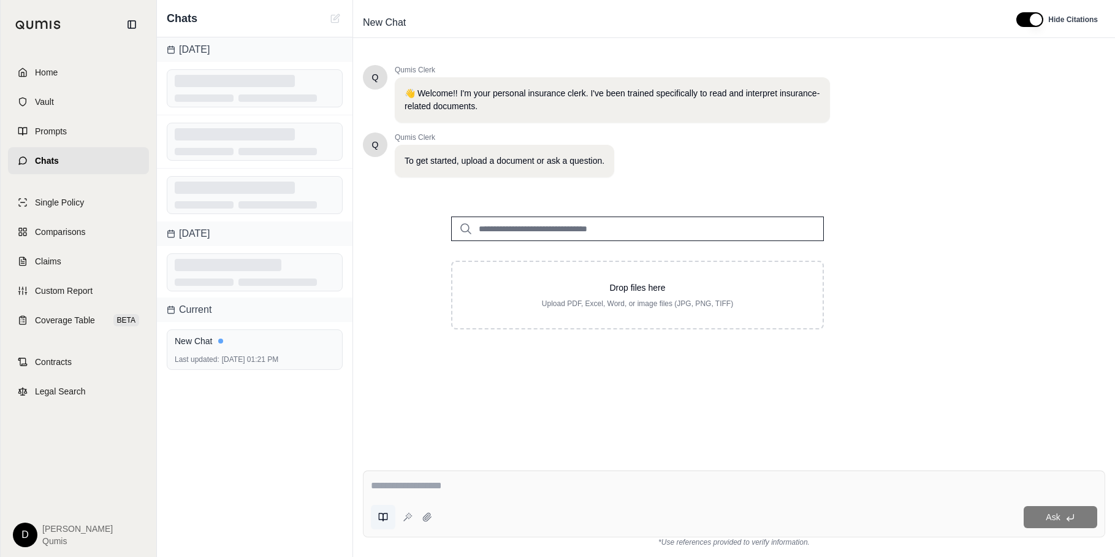
click at [386, 511] on button at bounding box center [383, 517] width 25 height 25
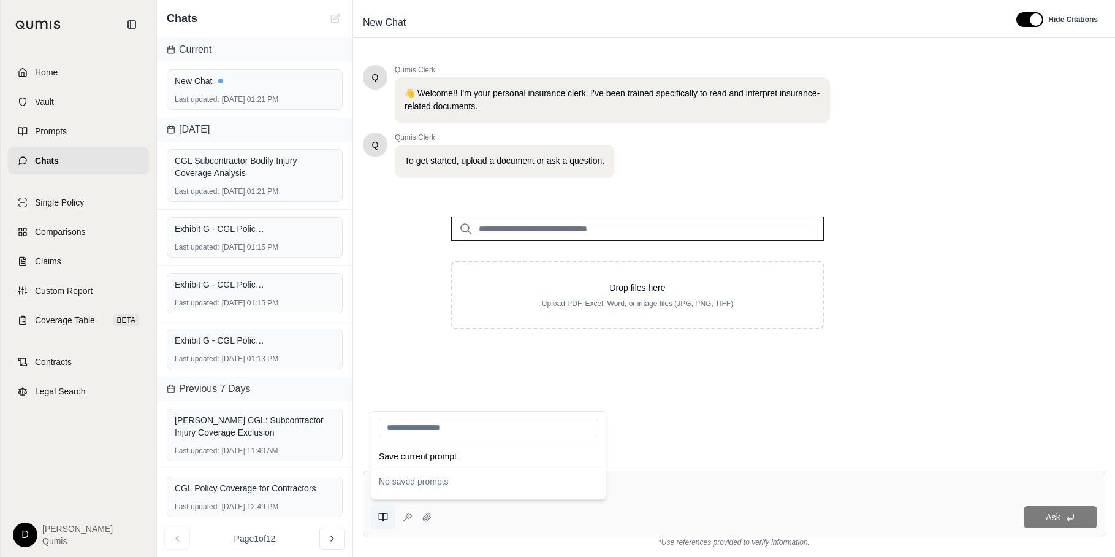
click at [381, 523] on button at bounding box center [383, 517] width 25 height 25
click at [626, 491] on textarea at bounding box center [734, 485] width 727 height 15
click at [534, 483] on textarea at bounding box center [734, 485] width 727 height 15
click at [386, 514] on icon at bounding box center [383, 517] width 10 height 10
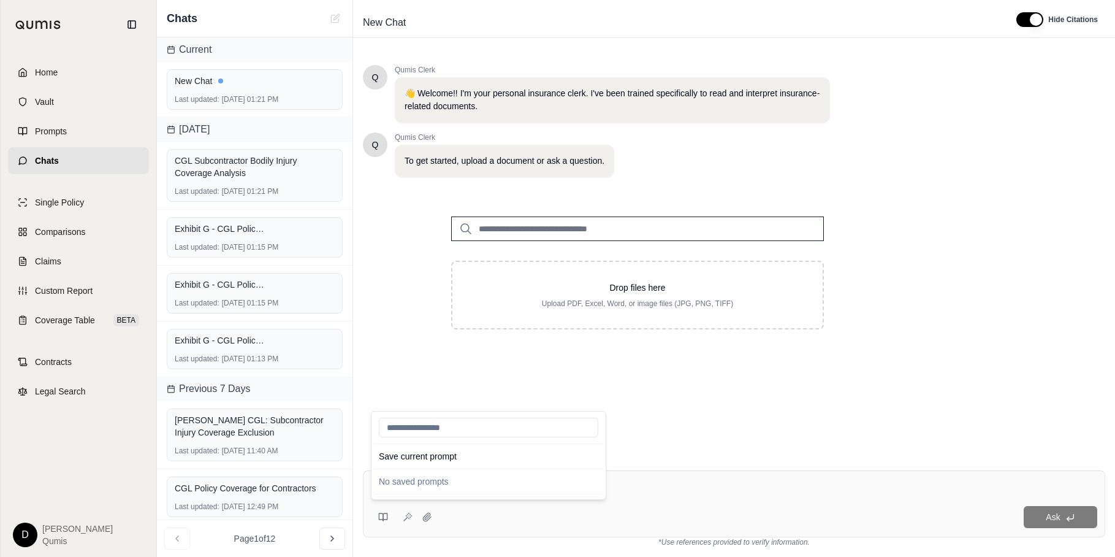
click at [661, 499] on div "Save current prompt No saved prompts Ask" at bounding box center [734, 503] width 743 height 67
